Goal: Transaction & Acquisition: Purchase product/service

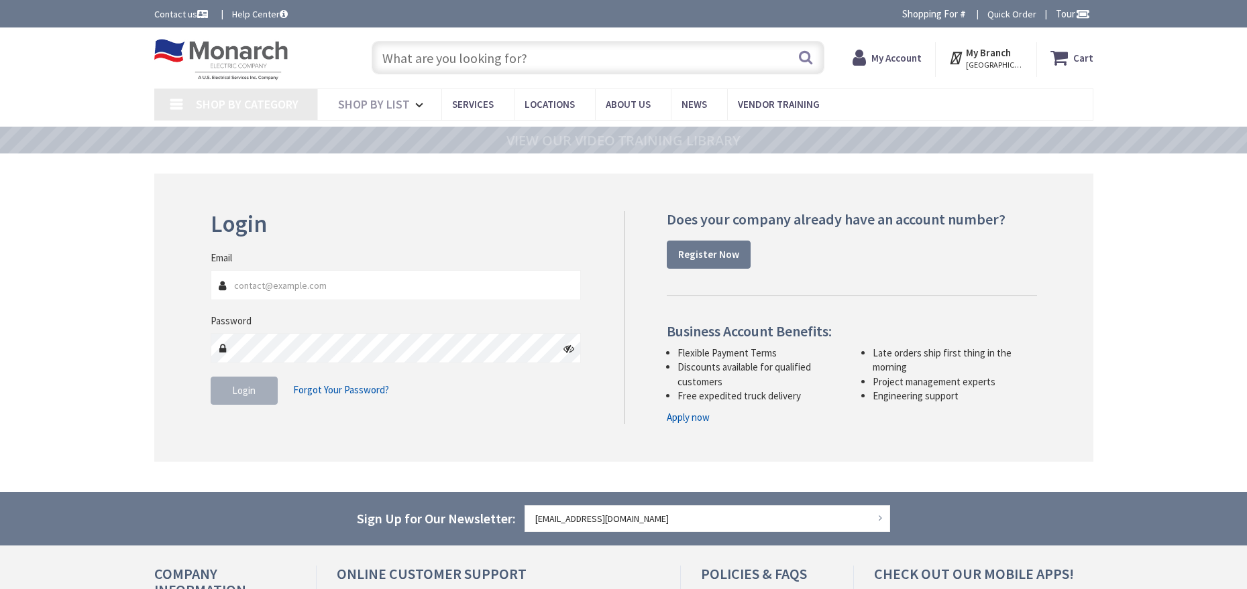
type input "[EMAIL_ADDRESS][DOMAIN_NAME]"
click at [244, 384] on button "Login" at bounding box center [244, 391] width 67 height 28
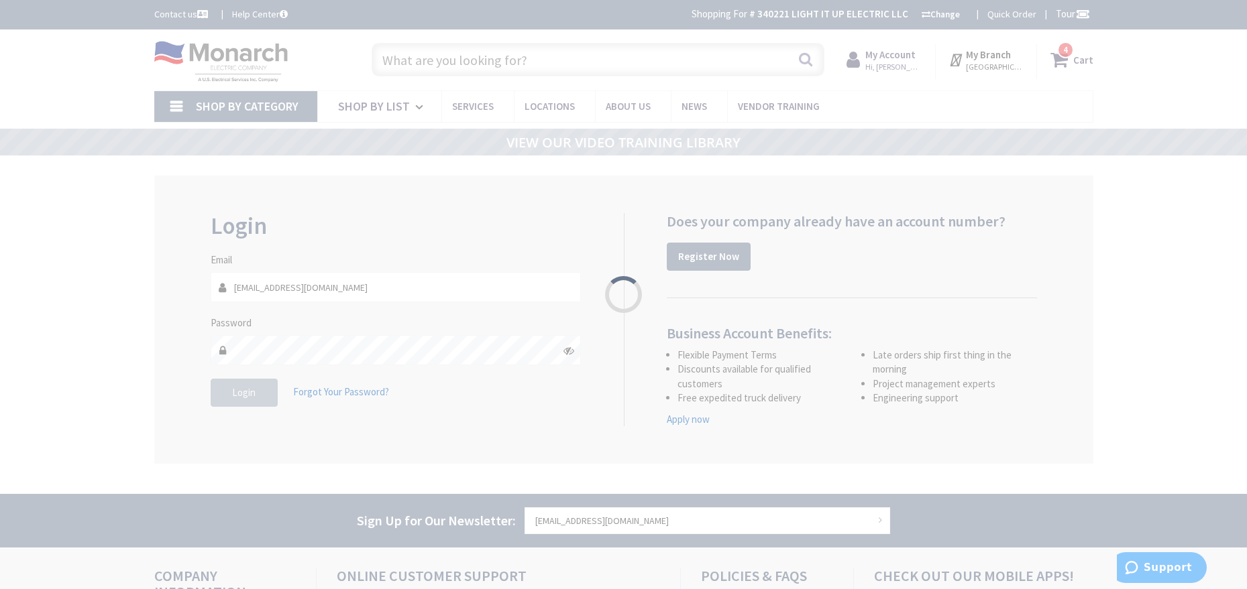
type input "MILE MARKER, [STREET_ADDRESS]"
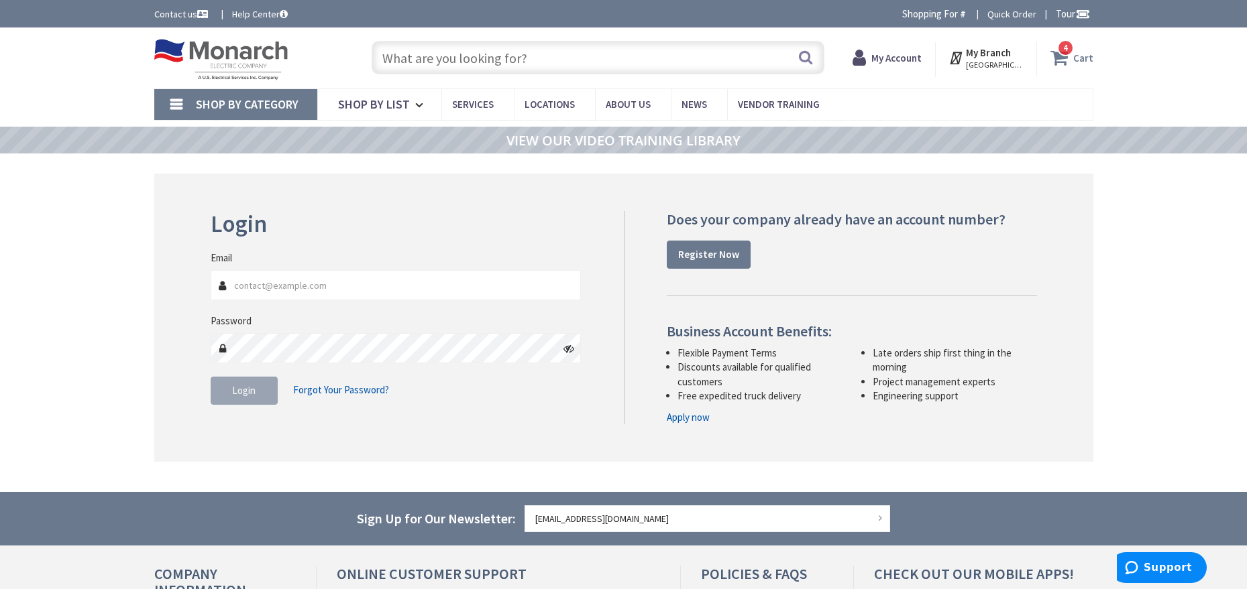
type input "[EMAIL_ADDRESS][DOMAIN_NAME]"
click at [1076, 60] on strong "Cart" at bounding box center [1083, 58] width 20 height 24
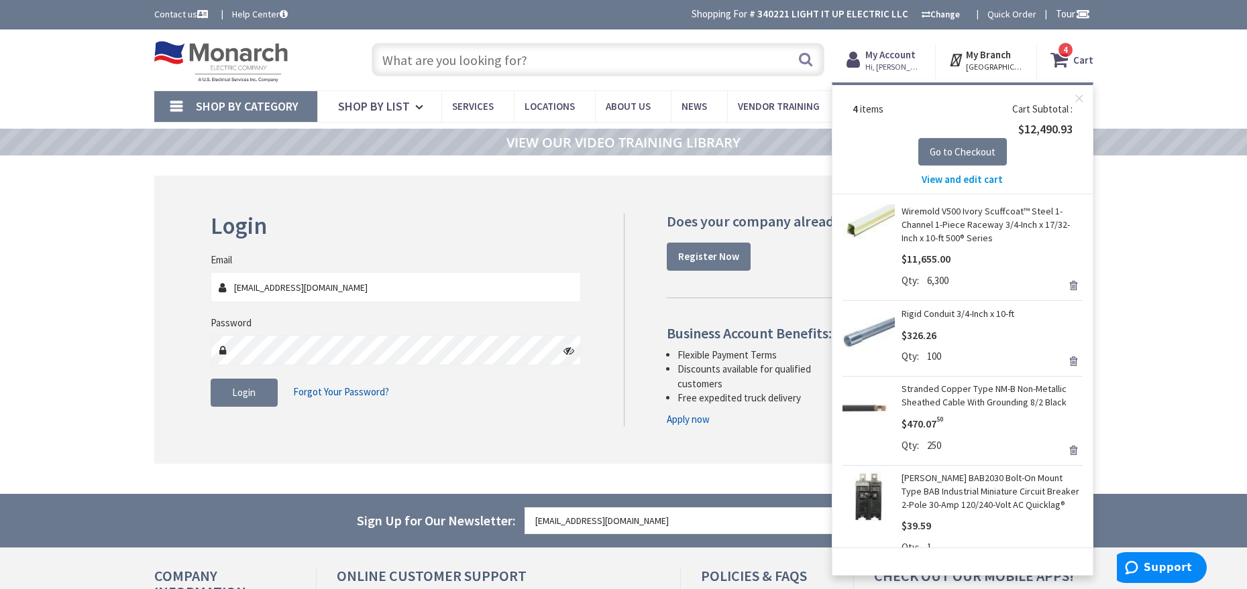
click at [1063, 283] on link "Remove" at bounding box center [1072, 285] width 19 height 19
click at [1063, 360] on link "Remove" at bounding box center [1072, 361] width 19 height 19
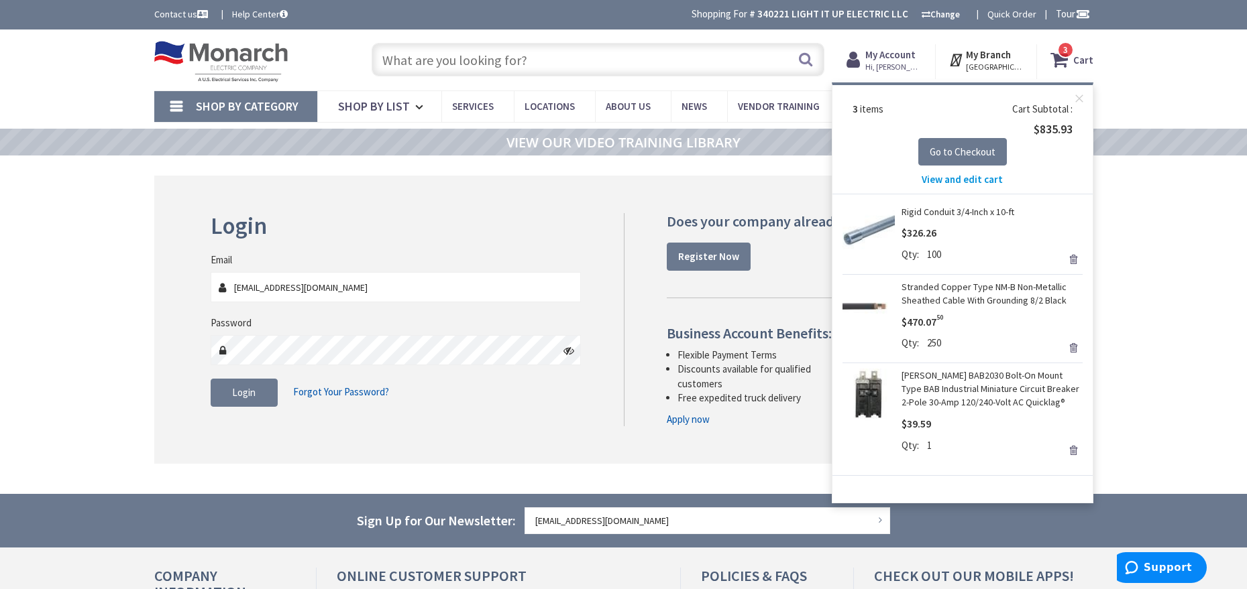
click at [1075, 347] on link "Remove" at bounding box center [1072, 348] width 19 height 19
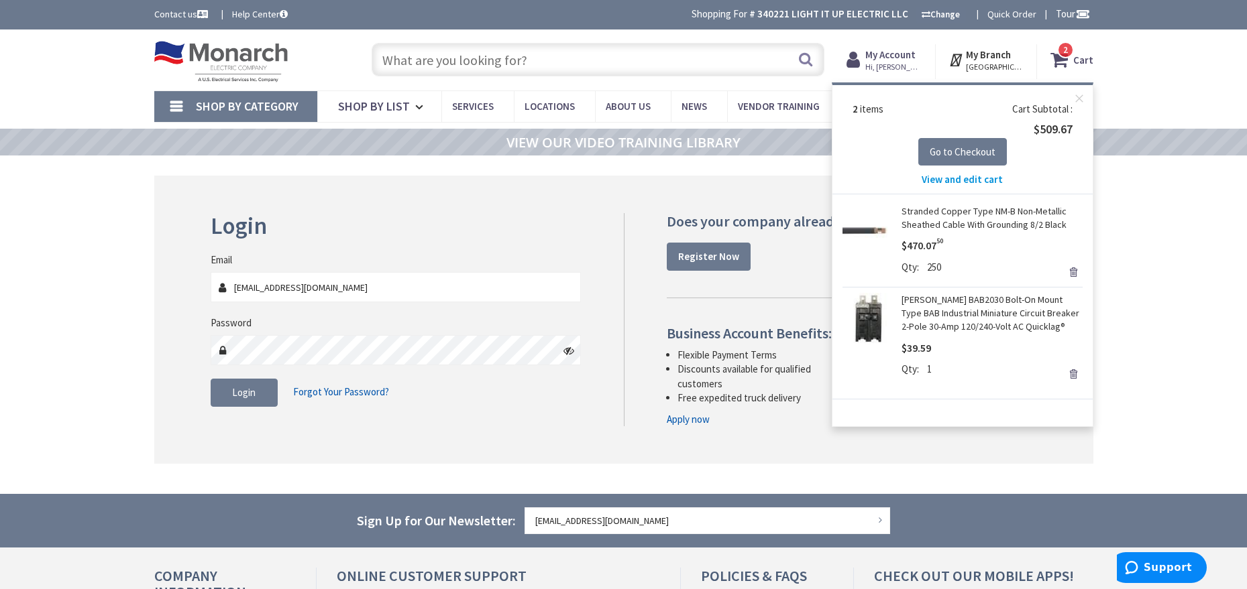
click at [1073, 271] on link "Remove" at bounding box center [1072, 272] width 19 height 19
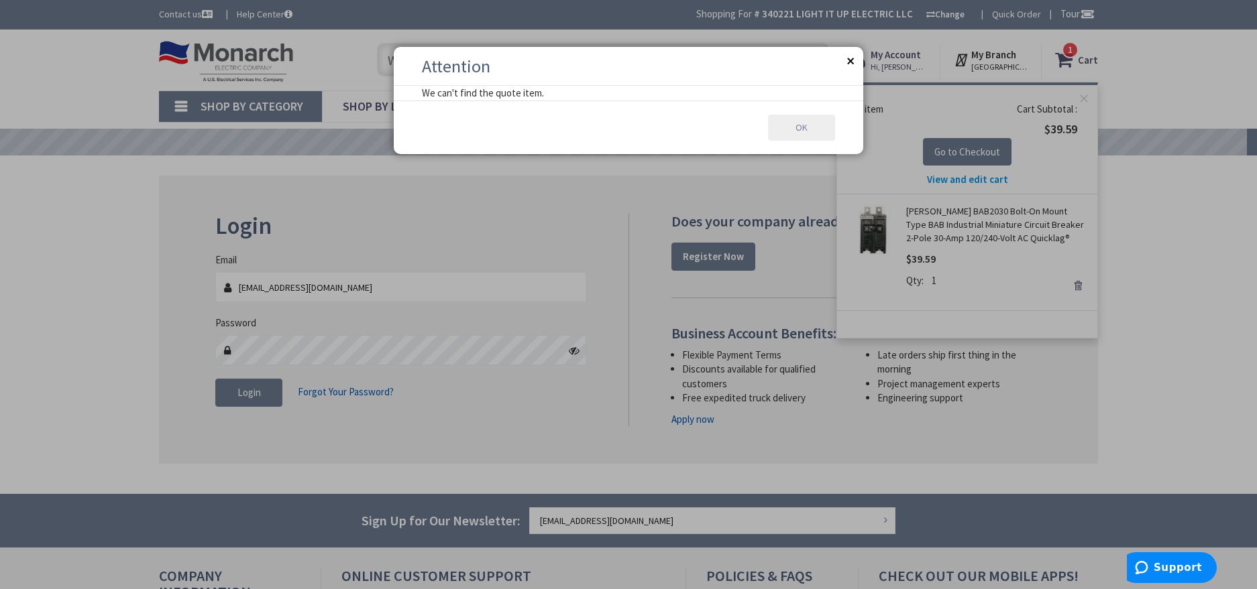
click at [809, 126] on button "OK" at bounding box center [801, 128] width 67 height 27
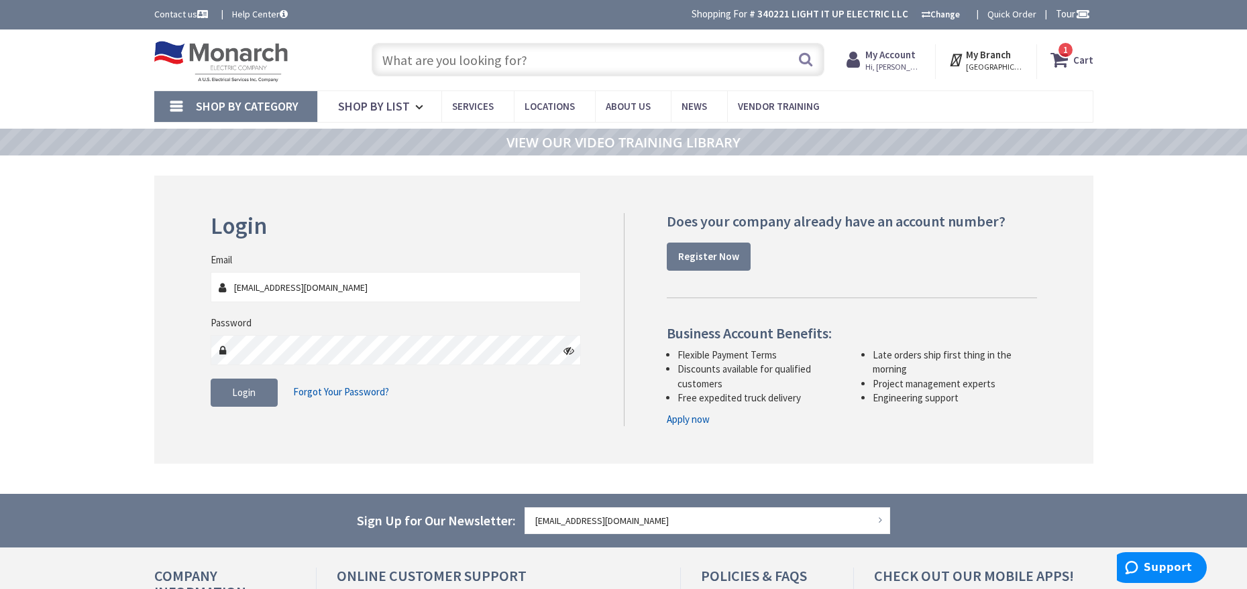
click at [1063, 60] on icon at bounding box center [1061, 60] width 23 height 24
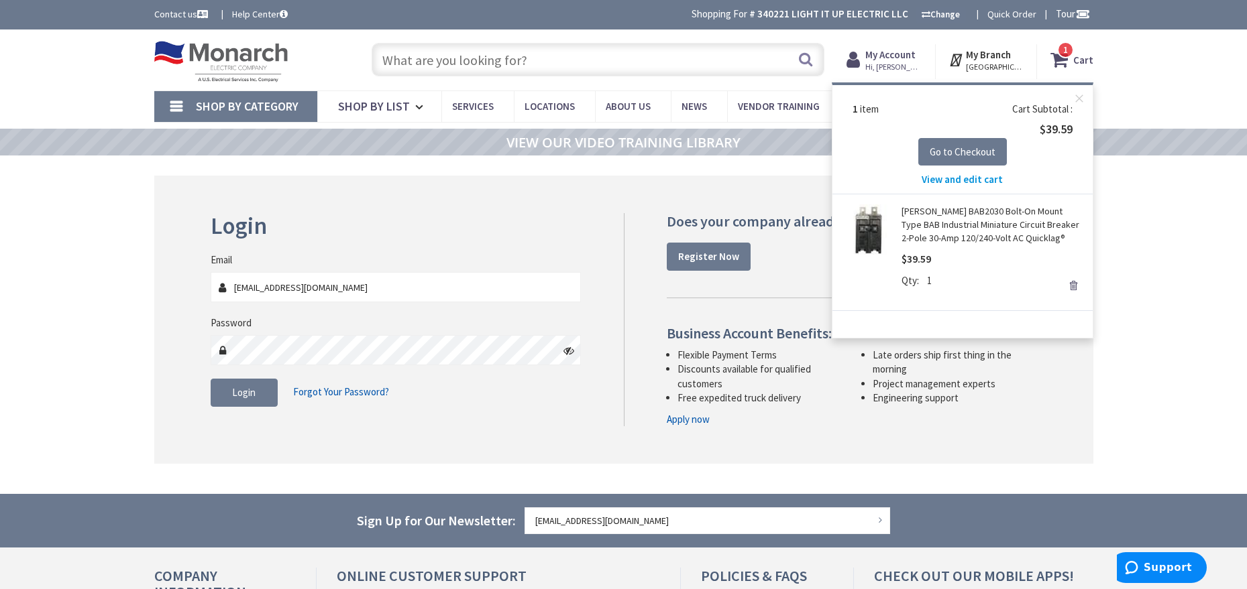
click at [1070, 282] on link "Remove" at bounding box center [1072, 285] width 19 height 19
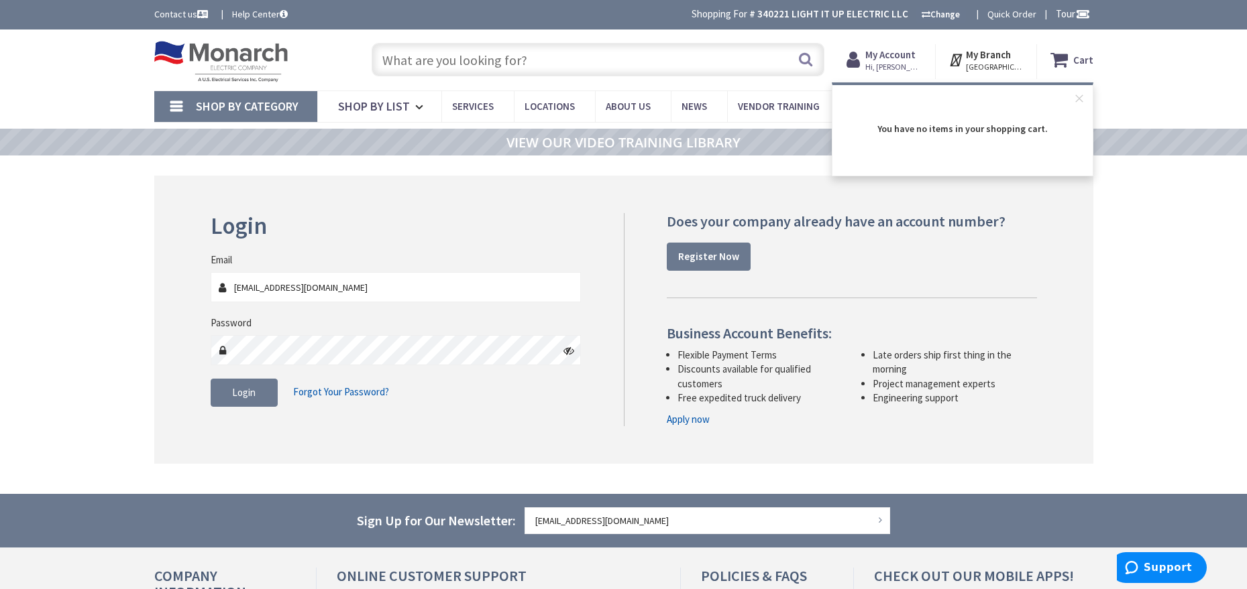
click at [504, 58] on input "text" at bounding box center [597, 60] width 453 height 34
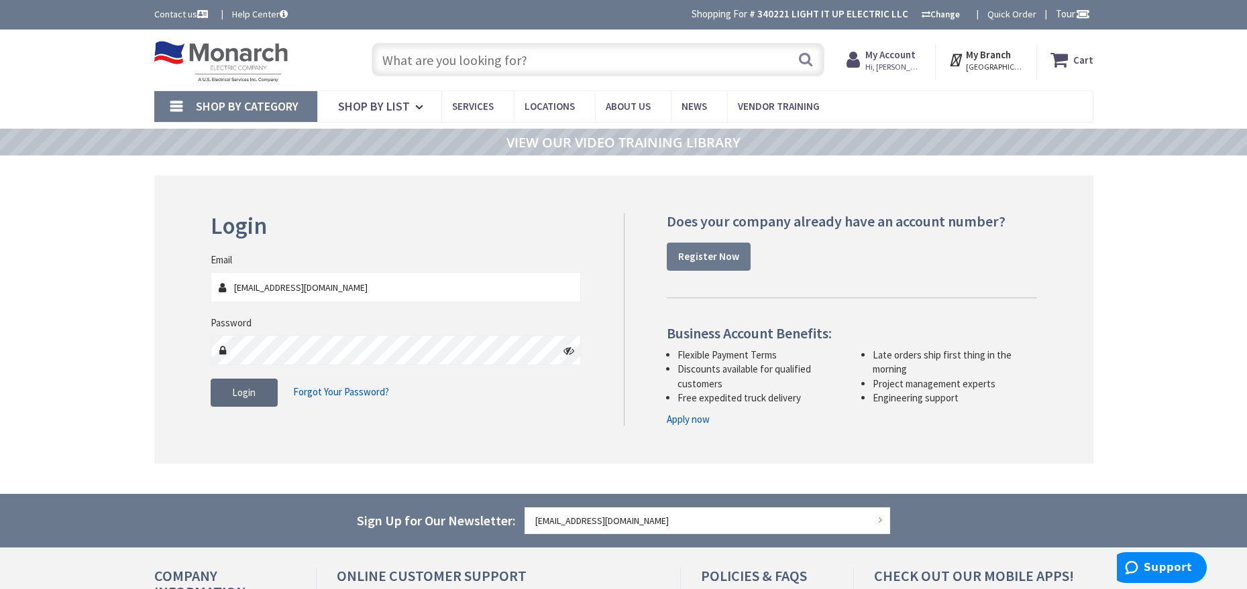
click at [247, 385] on button "Login" at bounding box center [244, 393] width 67 height 28
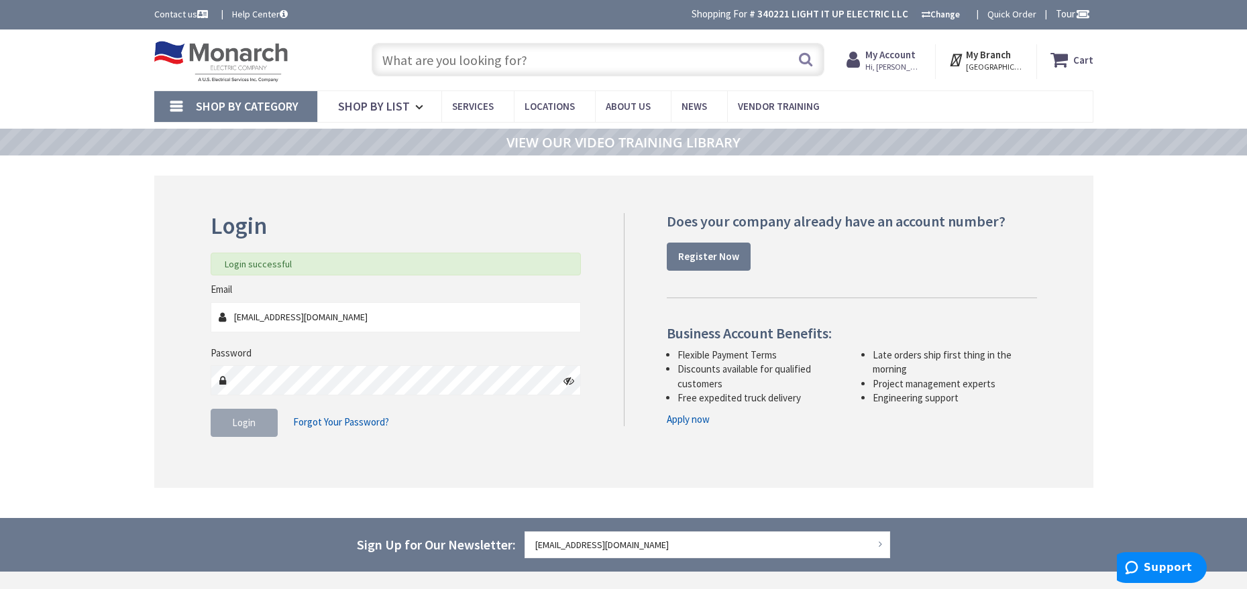
click at [531, 60] on input "text" at bounding box center [597, 60] width 453 height 34
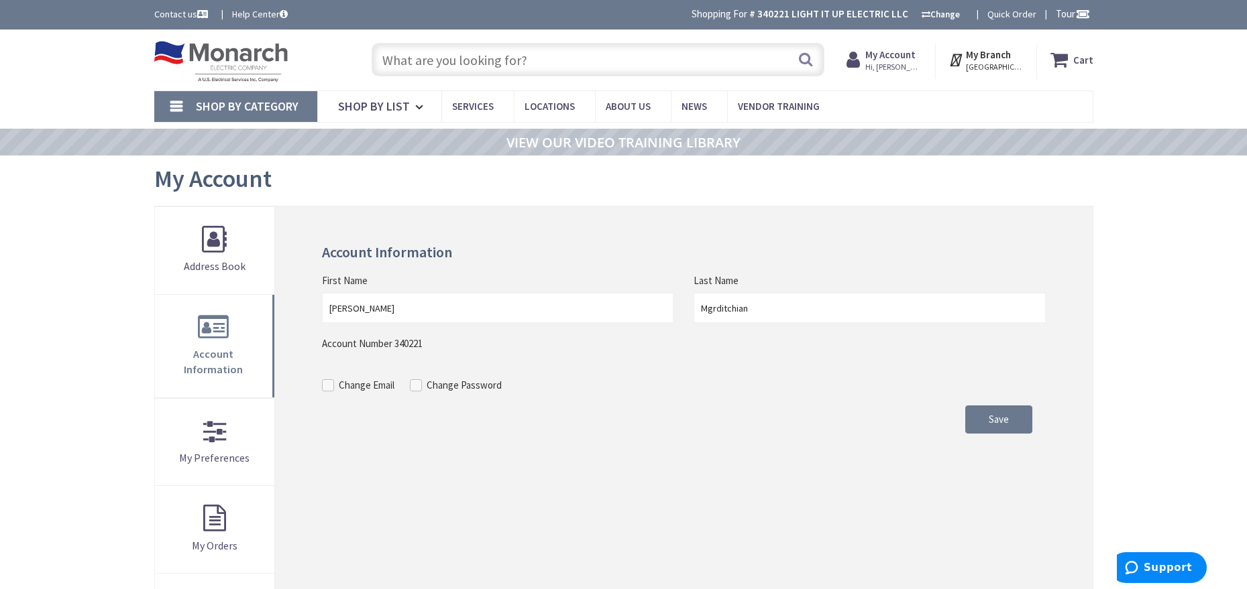
click at [447, 62] on input "text" at bounding box center [597, 60] width 453 height 34
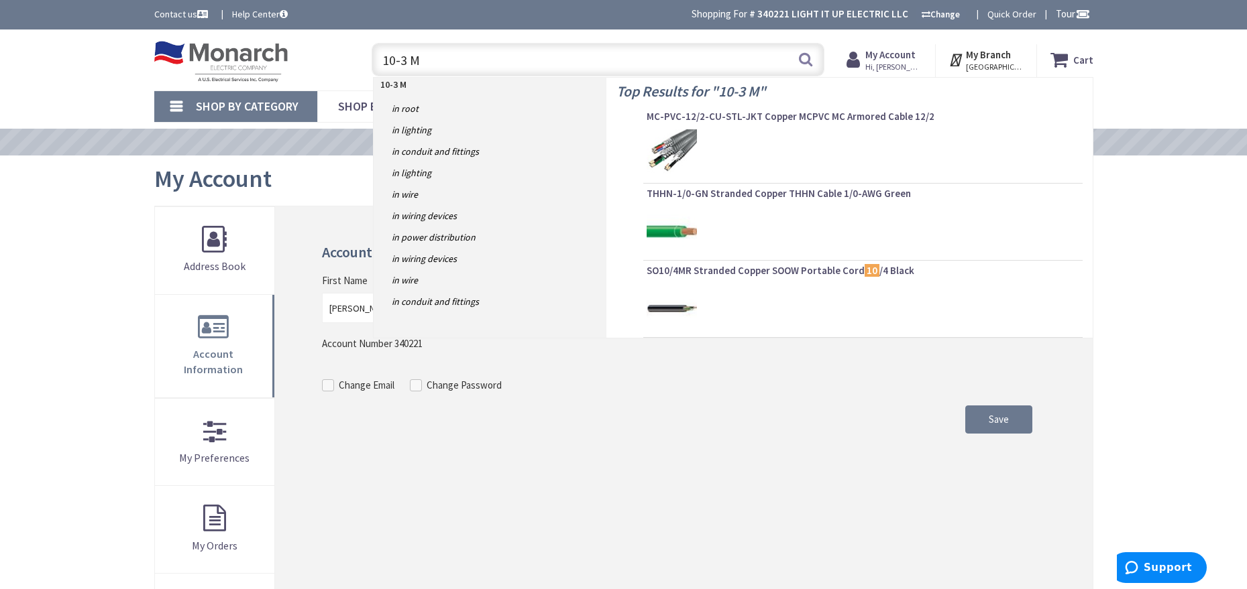
type input "10-3 MC"
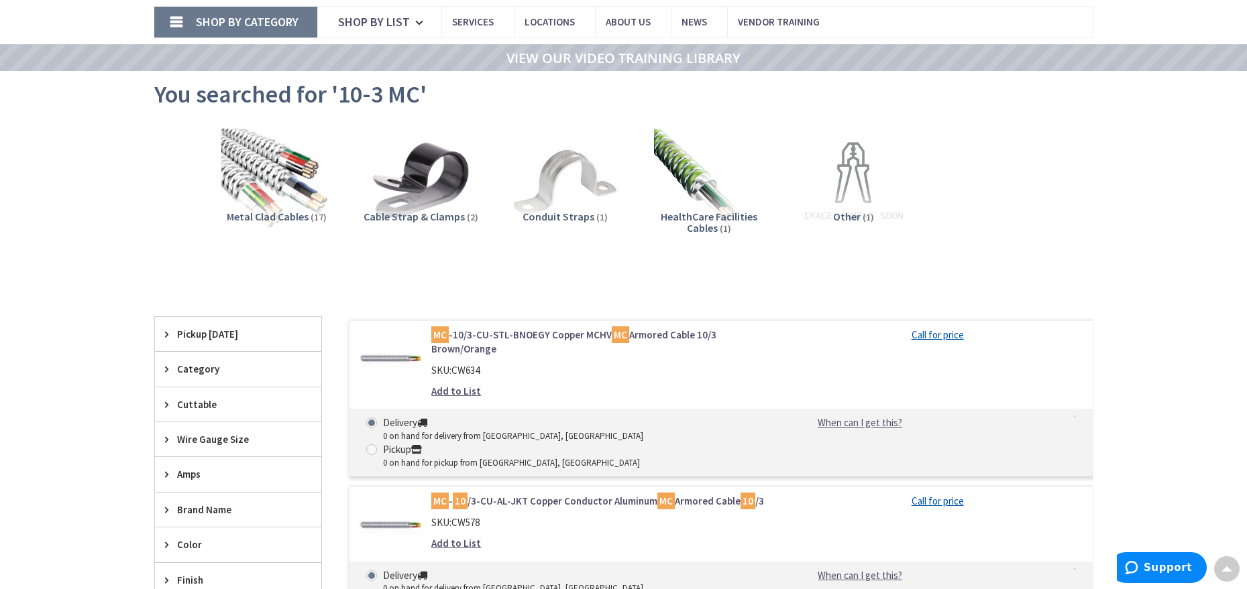
scroll to position [69, 0]
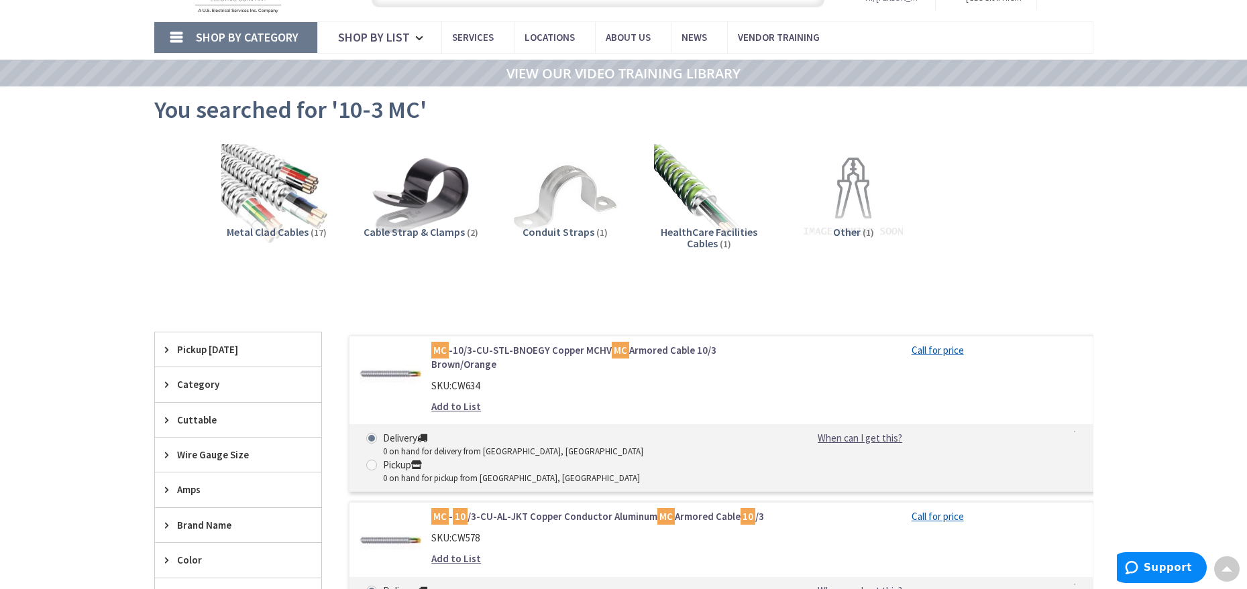
click at [496, 355] on link "MC -10/3-CU-STL-BNOEGY Copper MCHV MC Armored Cable 10/3 Brown/Orange" at bounding box center [601, 357] width 341 height 29
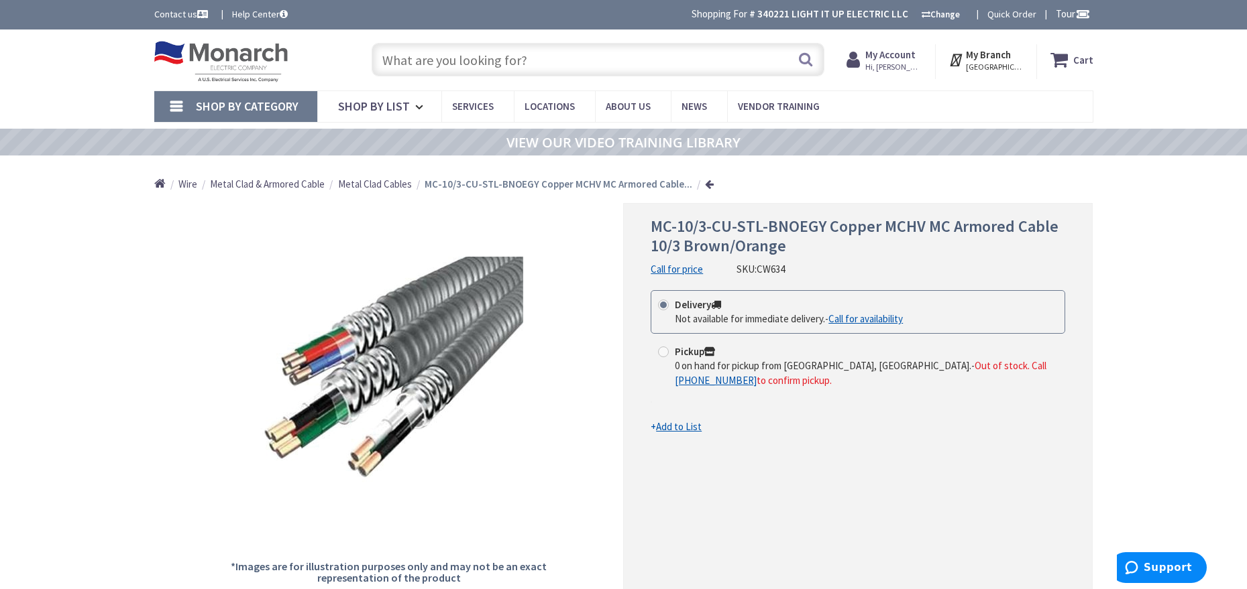
click at [681, 268] on link "Call for price" at bounding box center [676, 269] width 52 height 14
click at [560, 65] on input "text" at bounding box center [597, 60] width 453 height 34
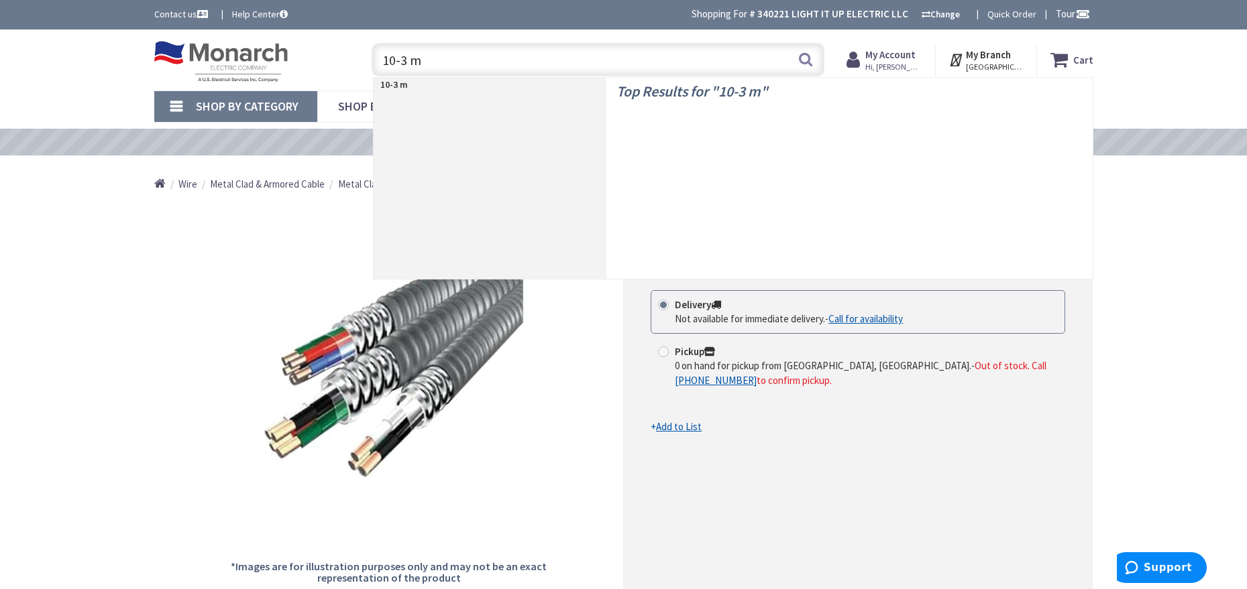
type input "10-3 mc"
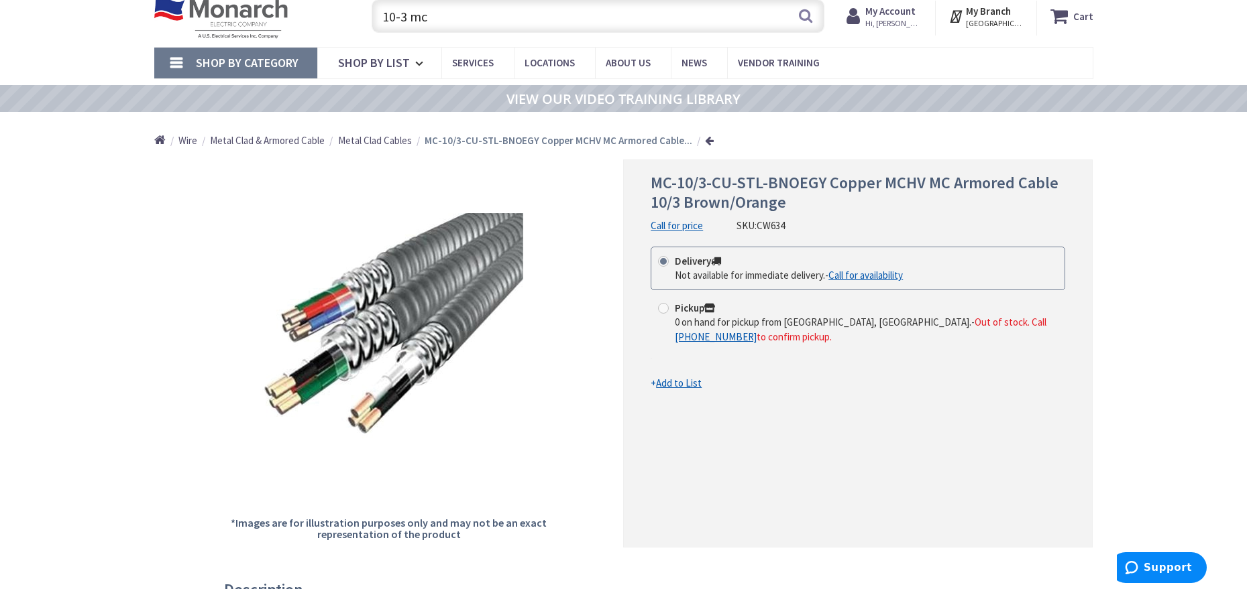
scroll to position [67, 0]
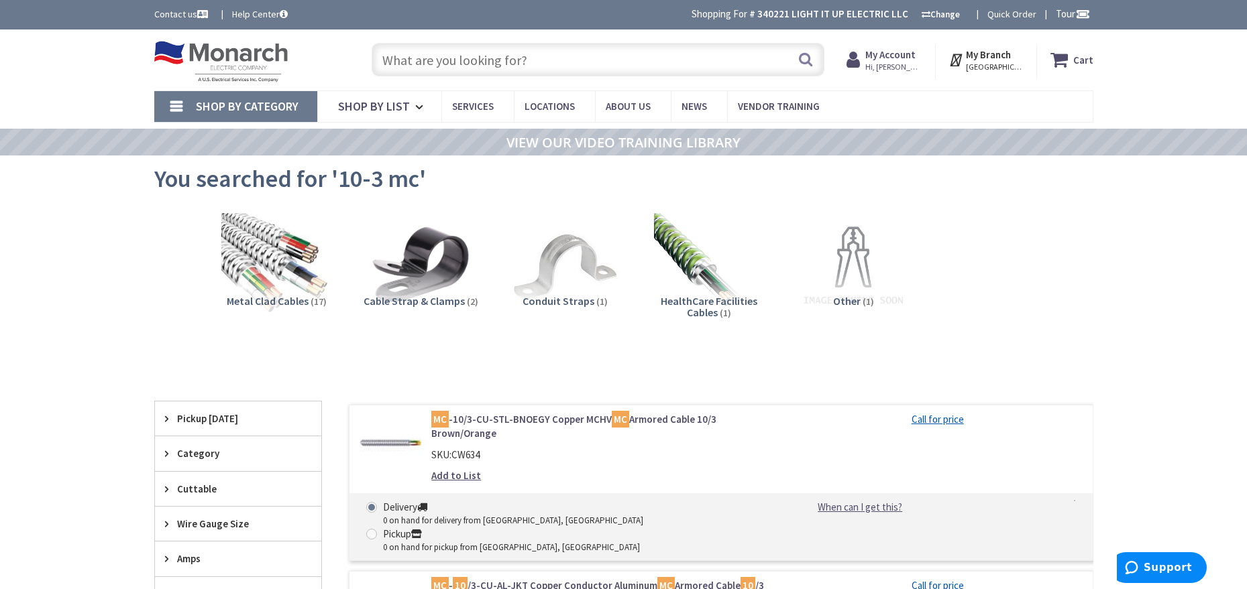
click at [516, 64] on input "text" at bounding box center [597, 60] width 453 height 34
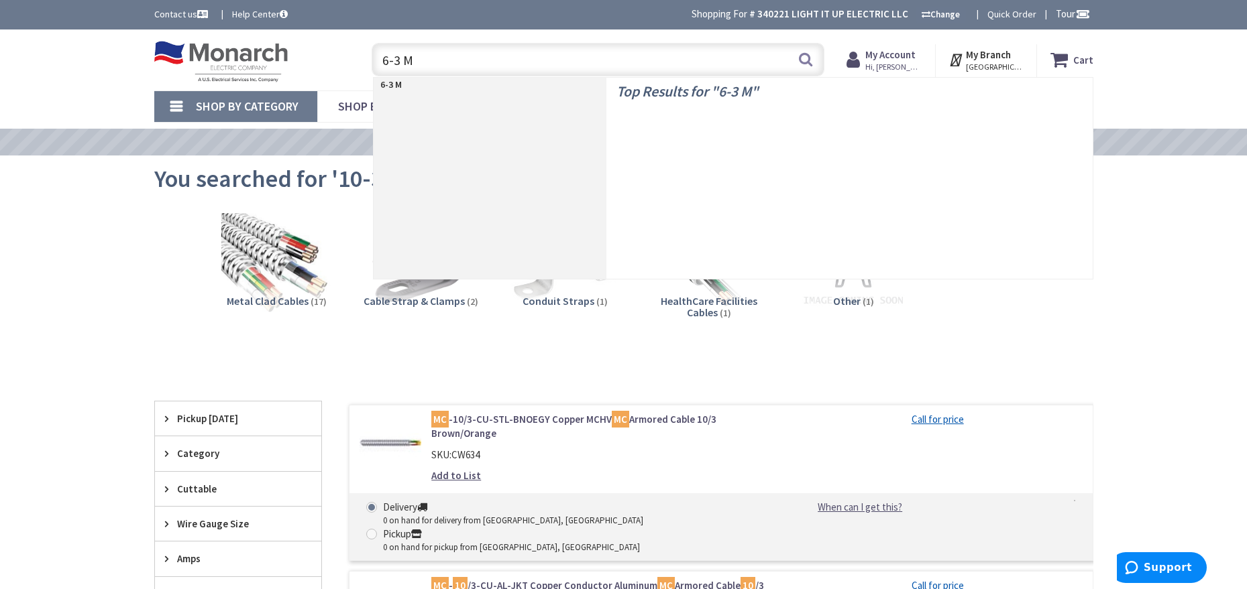
type input "6-3 MC"
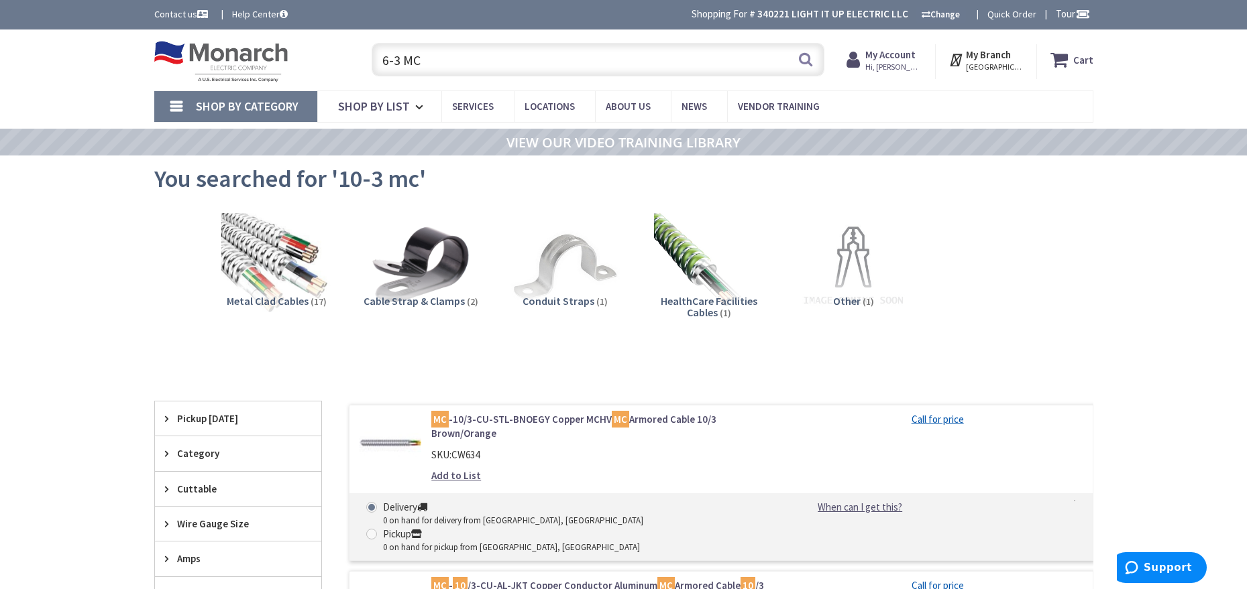
scroll to position [25, 0]
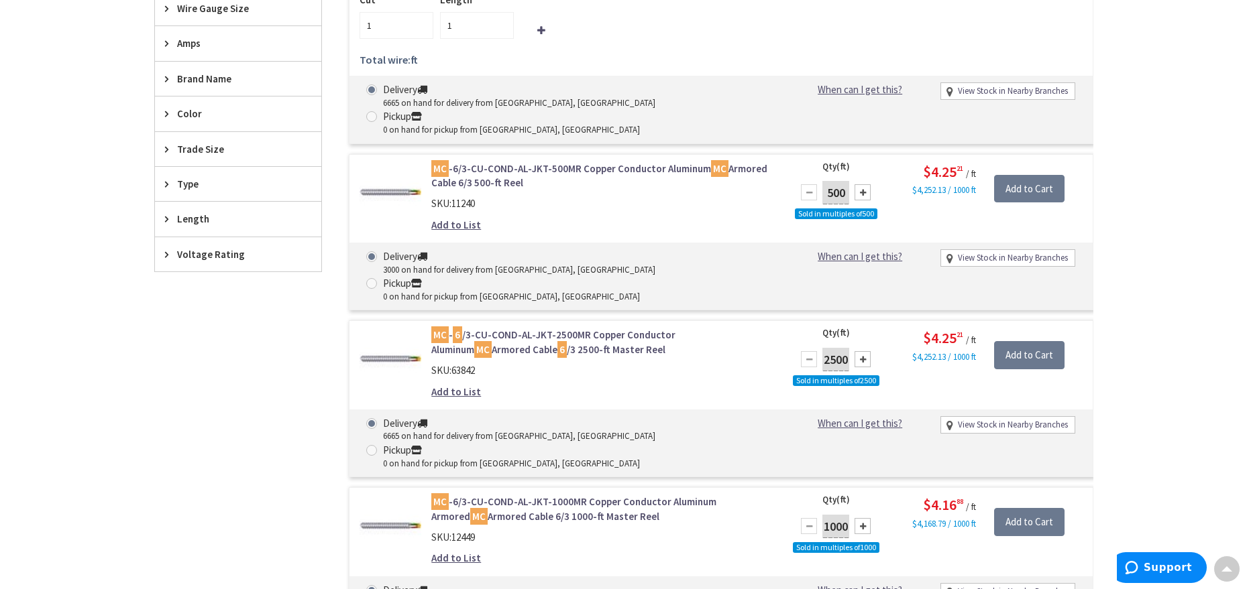
scroll to position [538, 0]
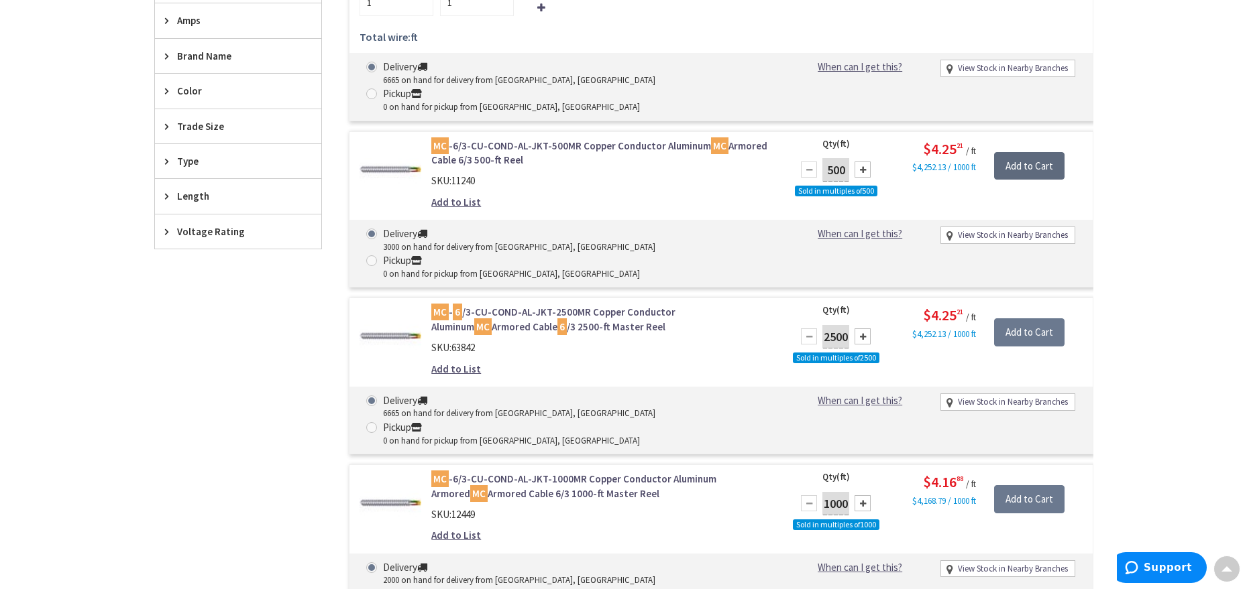
click at [1027, 152] on input "Add to Cart" at bounding box center [1029, 166] width 70 height 28
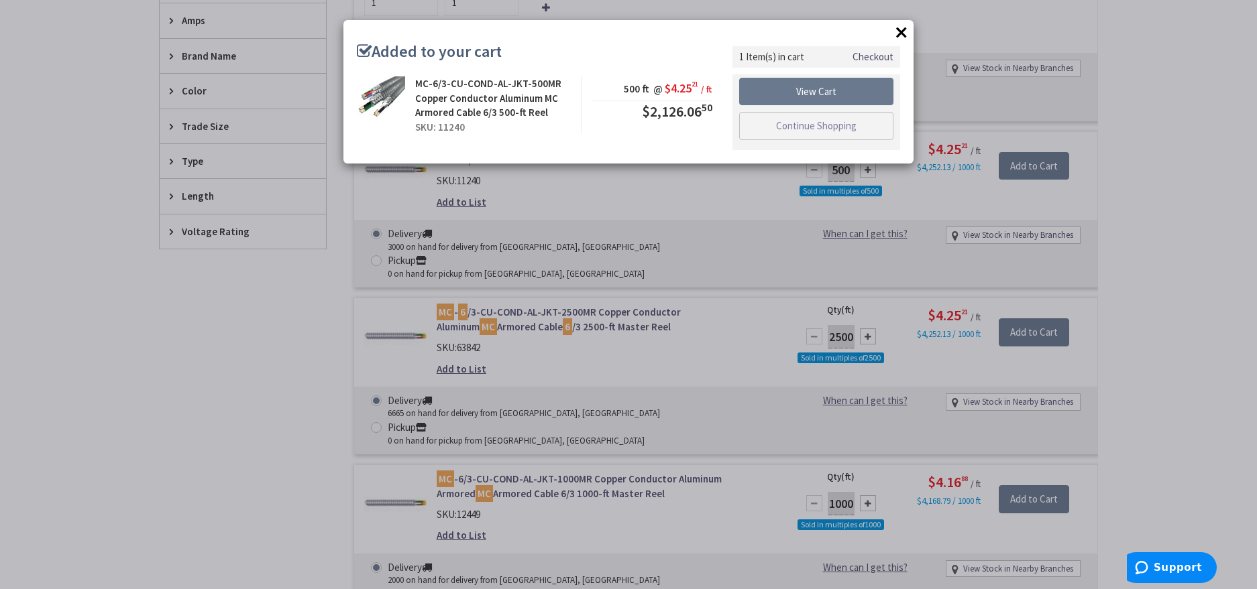
click at [897, 33] on button "×" at bounding box center [901, 32] width 20 height 20
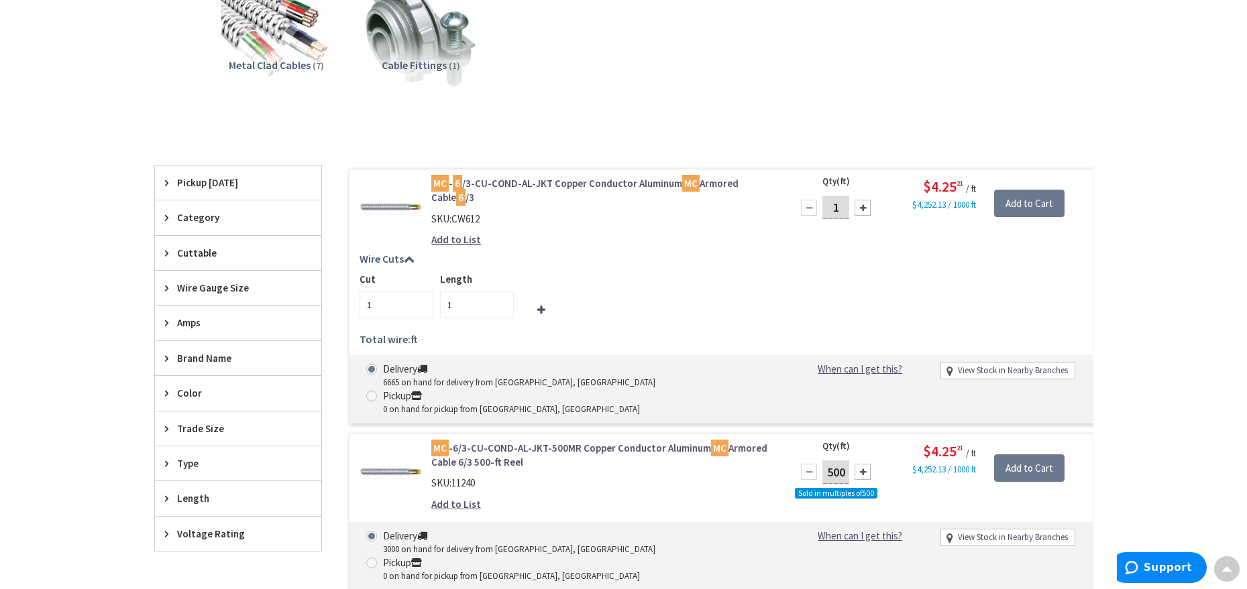
scroll to position [0, 0]
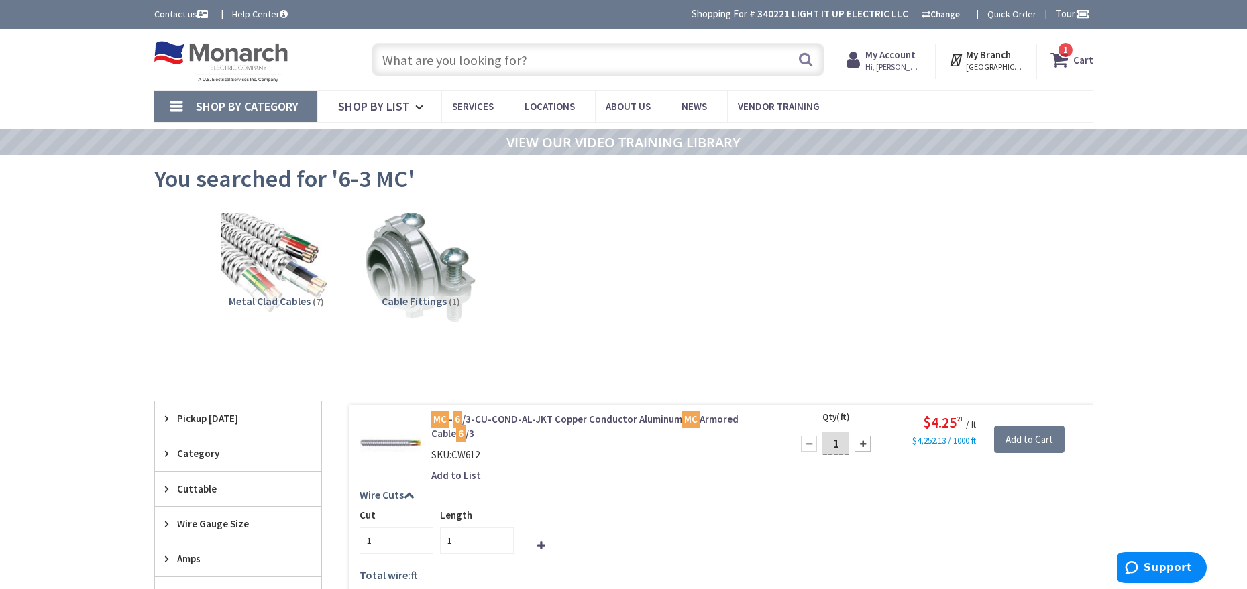
click at [537, 54] on input "text" at bounding box center [597, 60] width 453 height 34
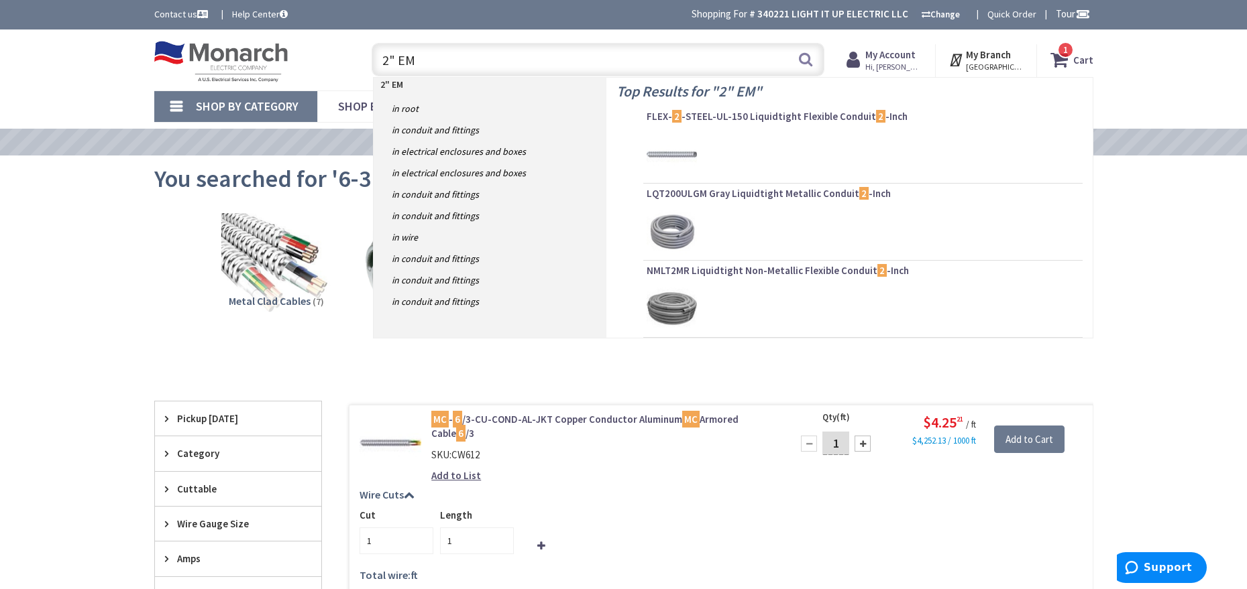
type input "2" EMt"
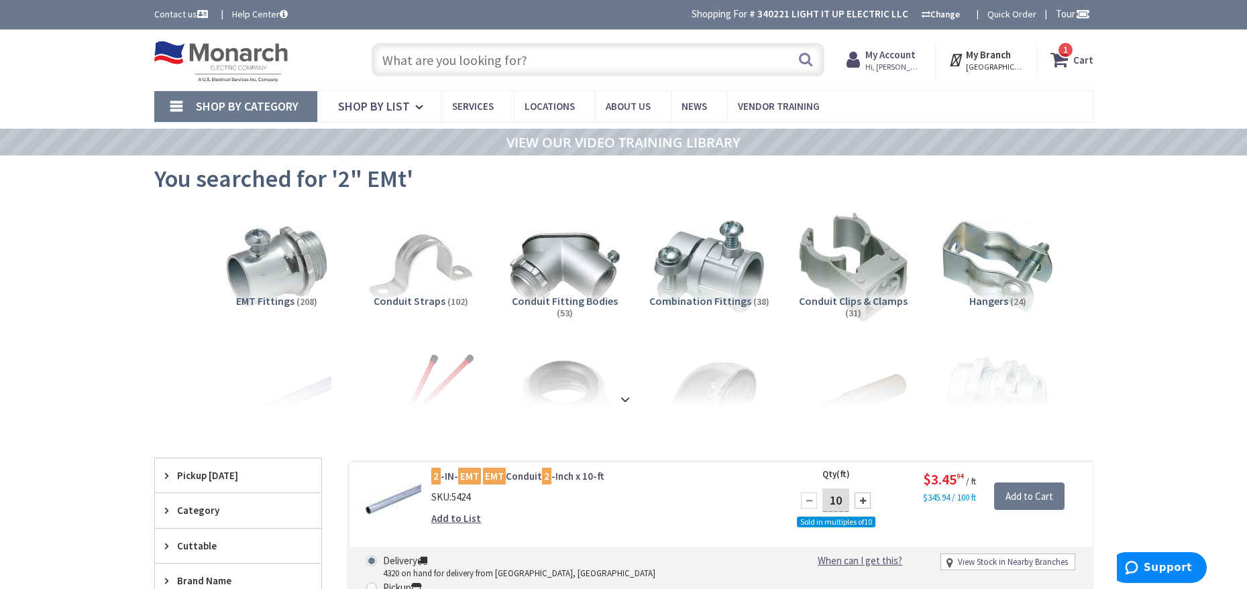
click at [534, 62] on input "text" at bounding box center [597, 60] width 453 height 34
click at [498, 55] on input "text" at bounding box center [597, 60] width 453 height 34
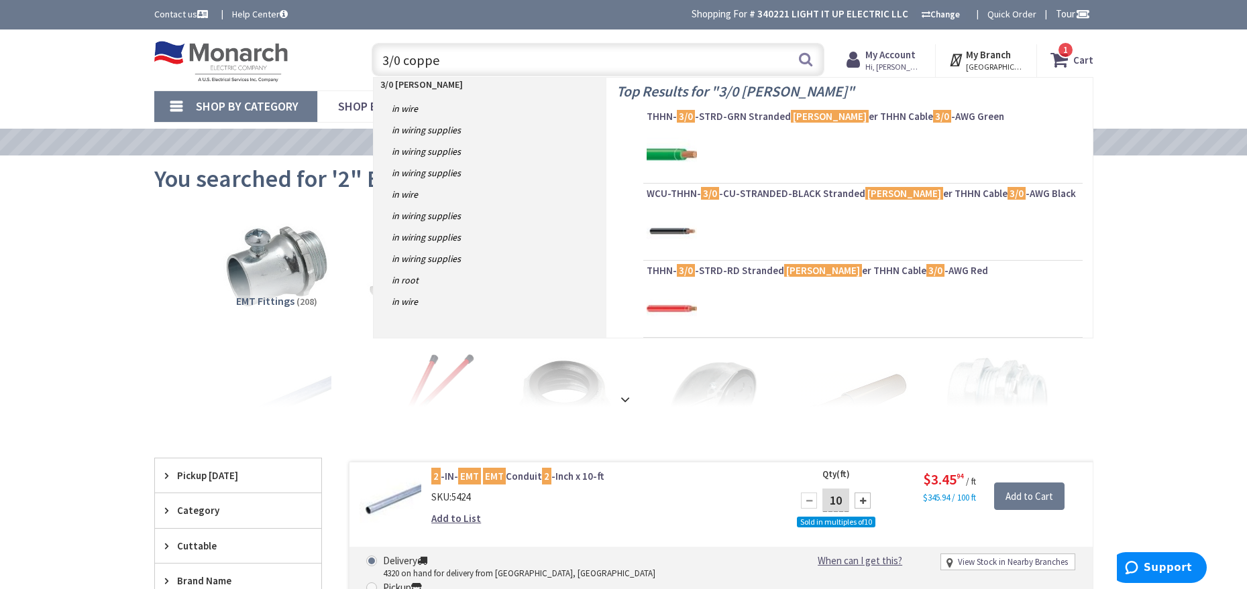
type input "3/0 copper"
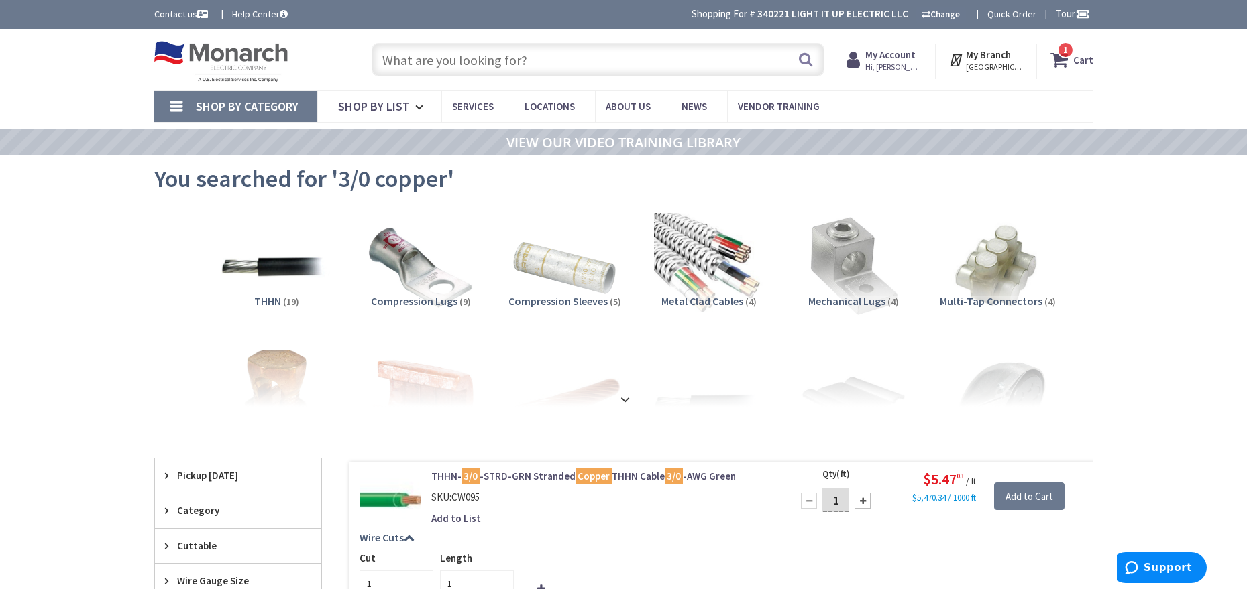
click at [518, 53] on input "text" at bounding box center [597, 60] width 453 height 34
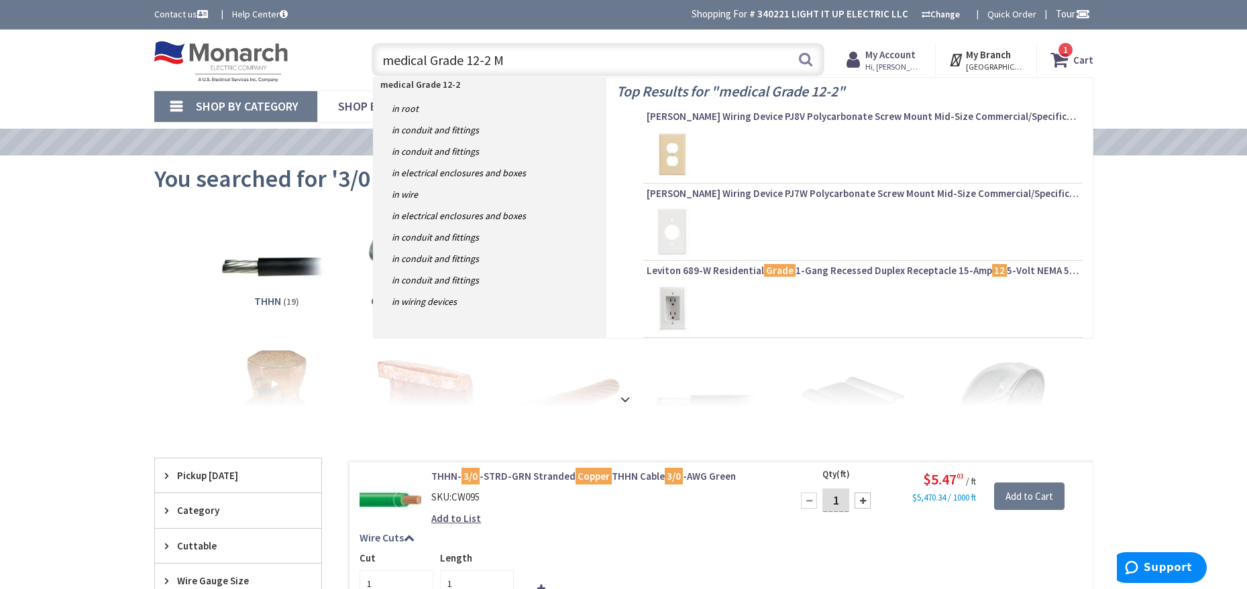
type input "medical Grade 12-2 MC"
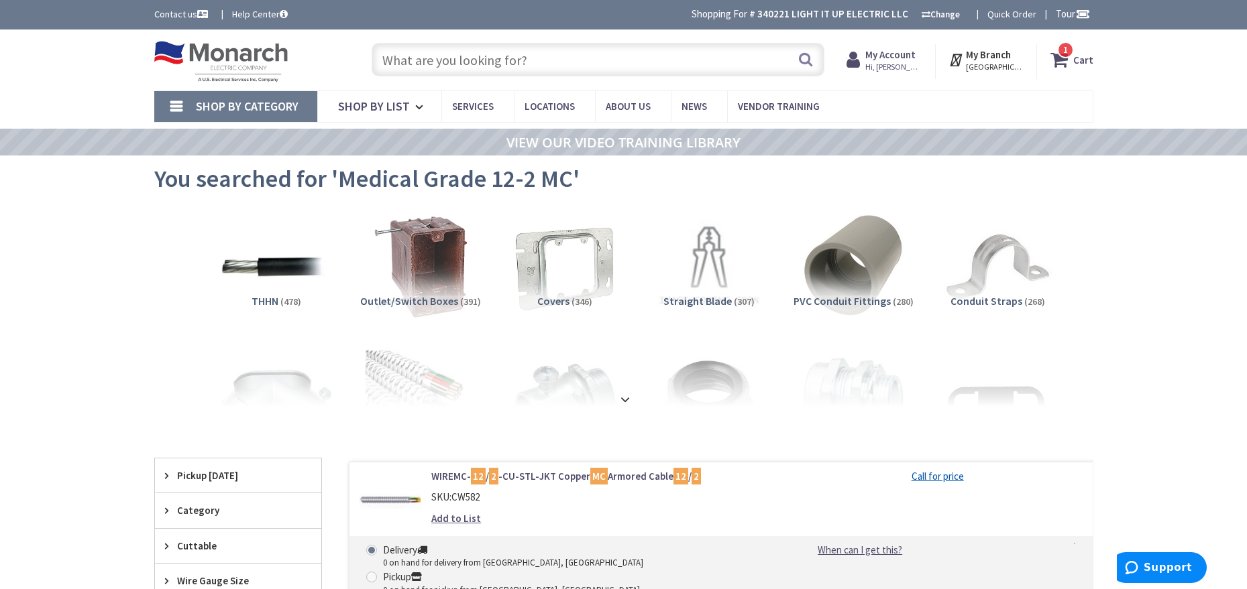
click at [463, 62] on input "text" at bounding box center [597, 60] width 453 height 34
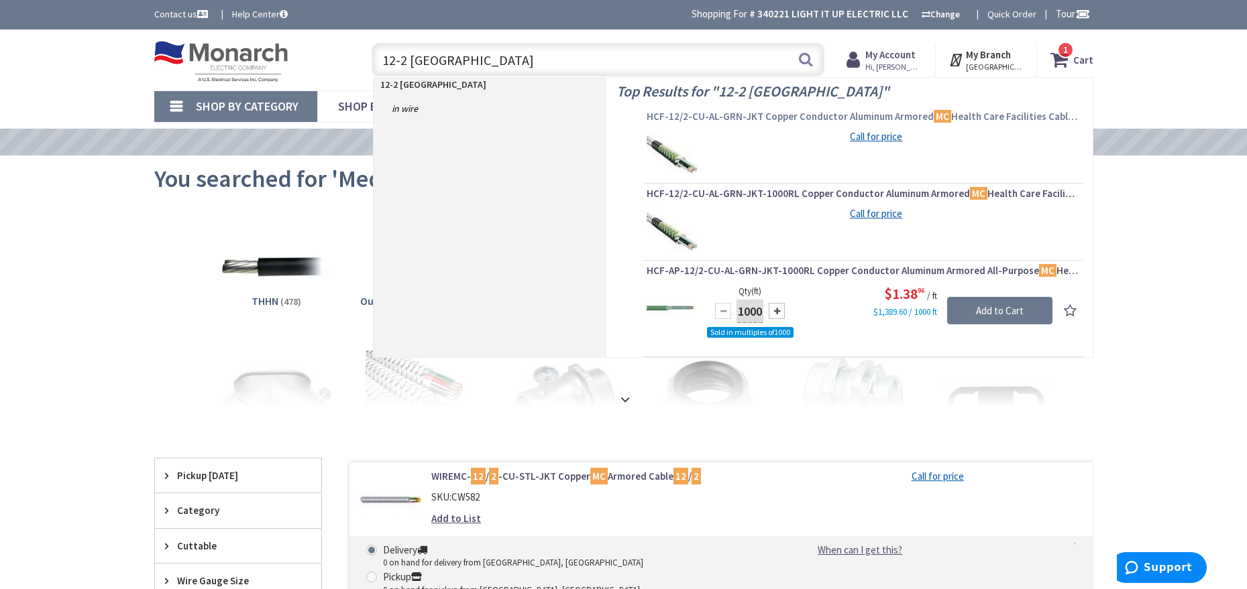
type input "12-2 MC hospital"
click at [734, 113] on span "HCF-12/2-CU-AL-GRN-JKT Copper Conductor Aluminum Armored MC Health Care Facilit…" at bounding box center [862, 116] width 433 height 13
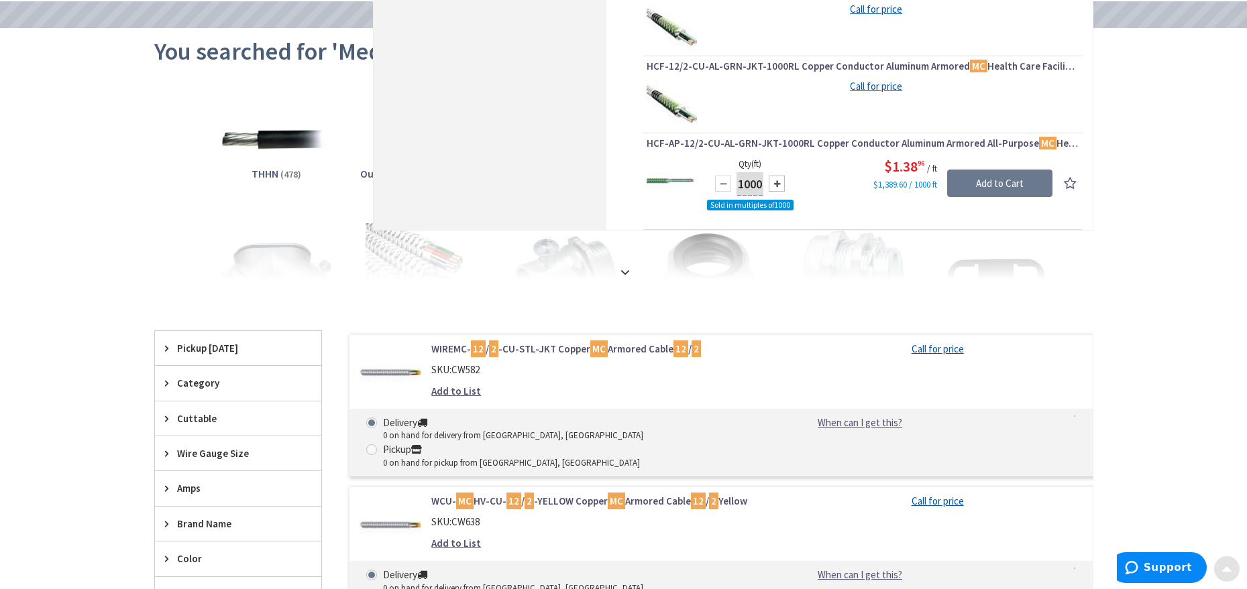
scroll to position [134, 0]
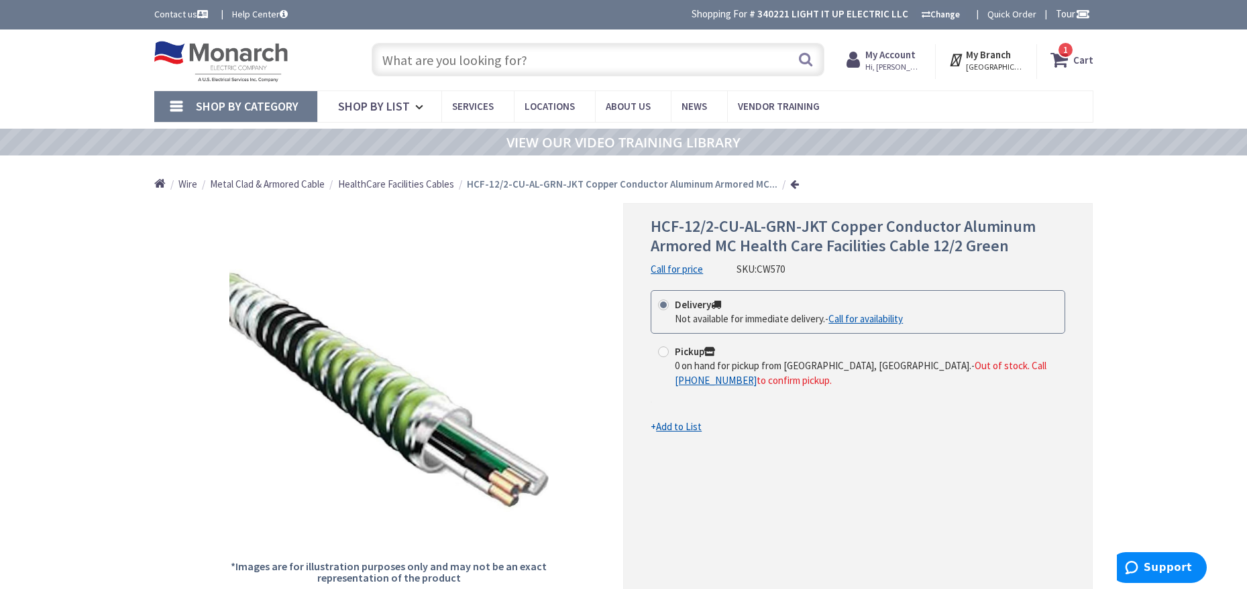
click at [598, 59] on input "text" at bounding box center [597, 60] width 453 height 34
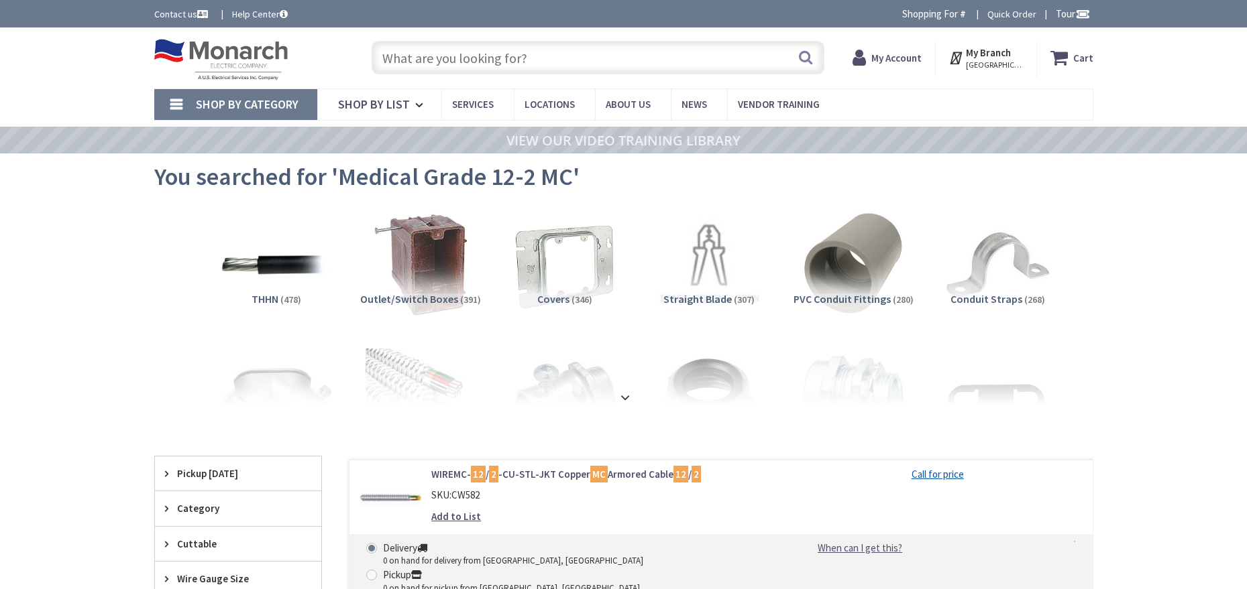
click at [494, 58] on input "text" at bounding box center [597, 58] width 453 height 34
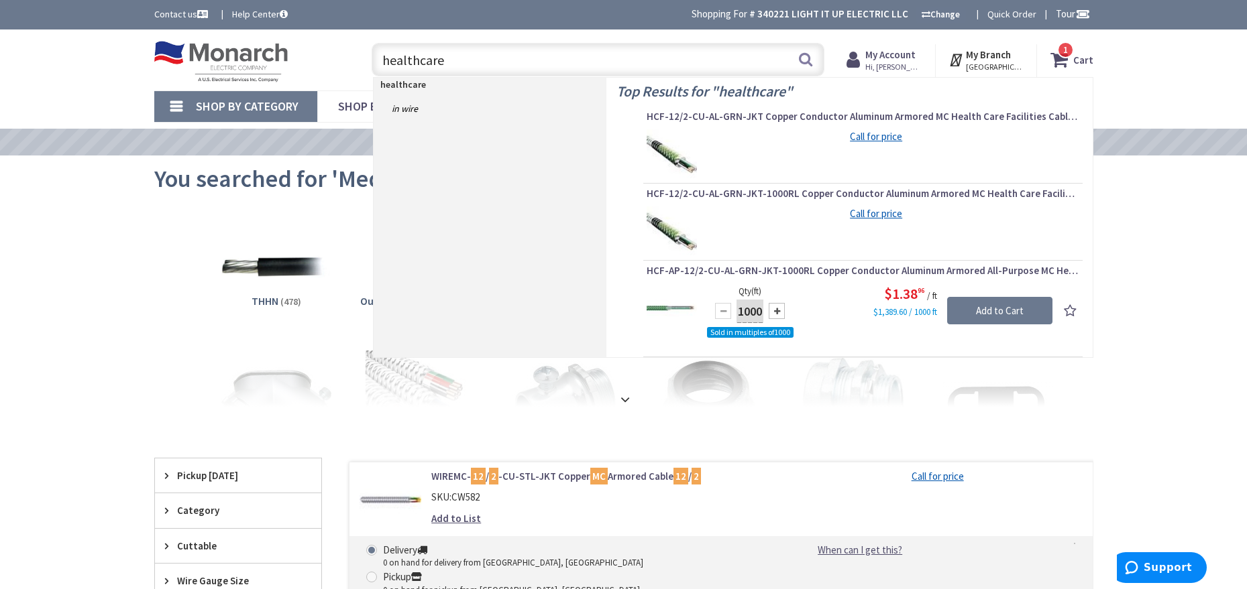
scroll to position [67, 0]
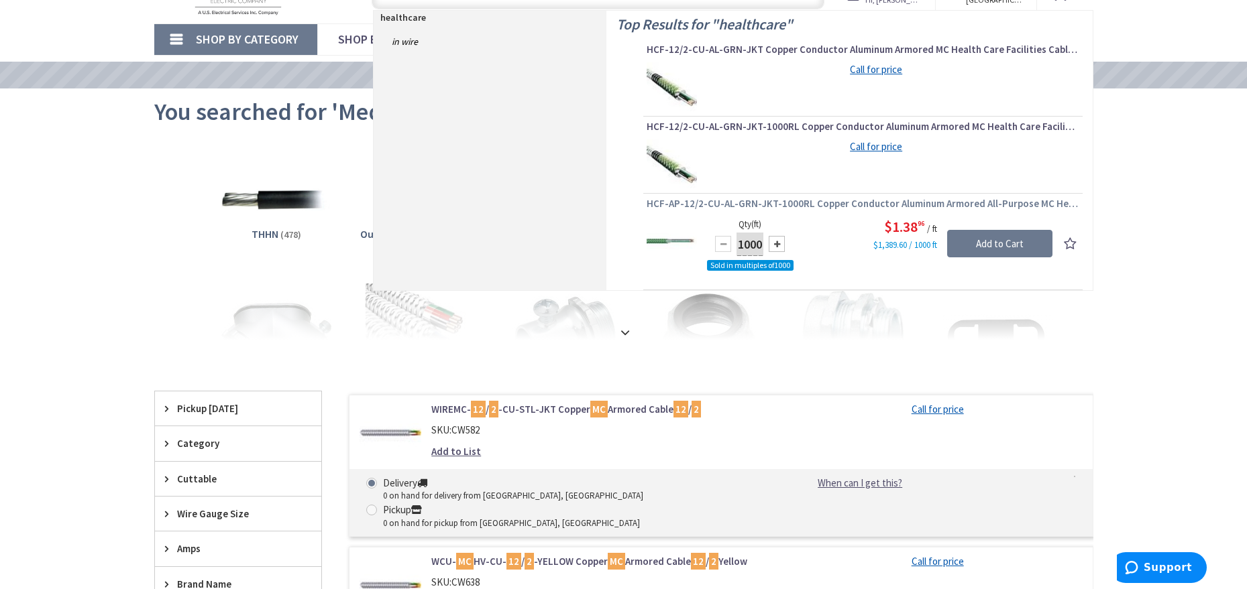
type input "healthcare"
click at [841, 203] on span "HCF-AP-12/2-CU-AL-GRN-JKT-1000RL Copper Conductor Aluminum Armored All-Purpose …" at bounding box center [862, 203] width 433 height 13
